Goal: Navigation & Orientation: Find specific page/section

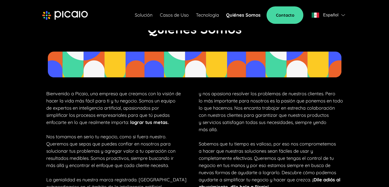
scroll to position [282, 0]
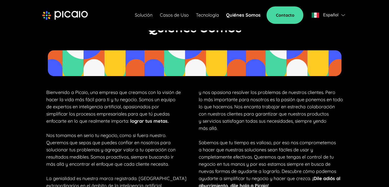
click at [66, 14] on img at bounding box center [65, 15] width 46 height 9
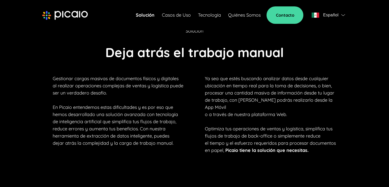
scroll to position [341, 0]
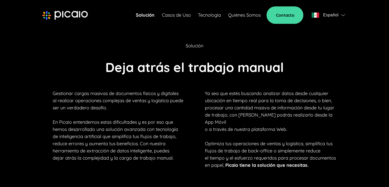
click at [255, 16] on link "Quiénes Somos" at bounding box center [244, 15] width 33 height 7
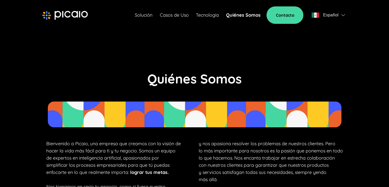
scroll to position [249, 0]
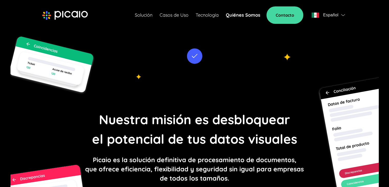
scroll to position [249, 0]
